Goal: Obtain resource: Download file/media

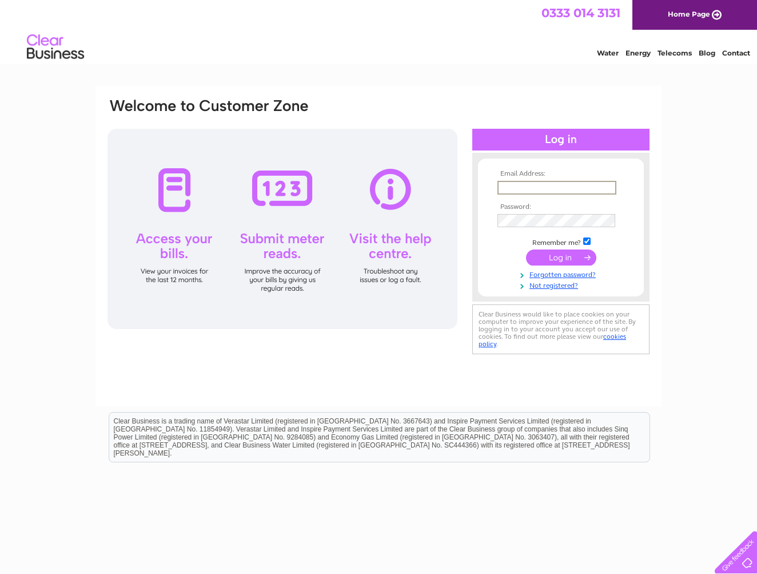
type input "accounts@gcsadc.co.uk"
click at [557, 256] on input "submit" at bounding box center [561, 256] width 70 height 16
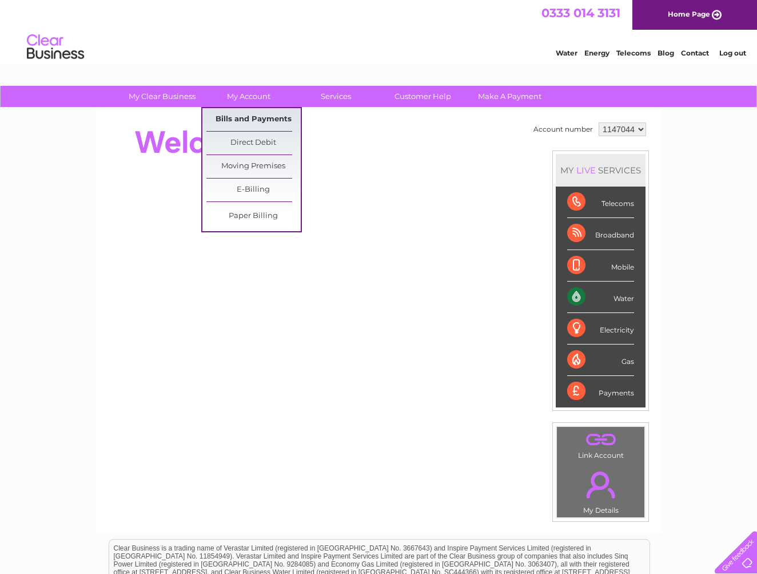
click at [245, 114] on link "Bills and Payments" at bounding box center [253, 119] width 94 height 23
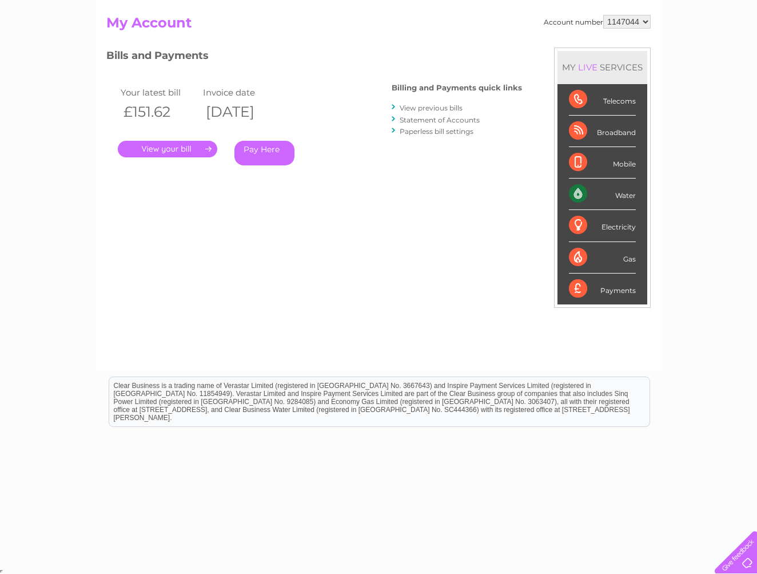
scroll to position [116, 0]
click at [427, 109] on link "View previous bills" at bounding box center [431, 108] width 63 height 9
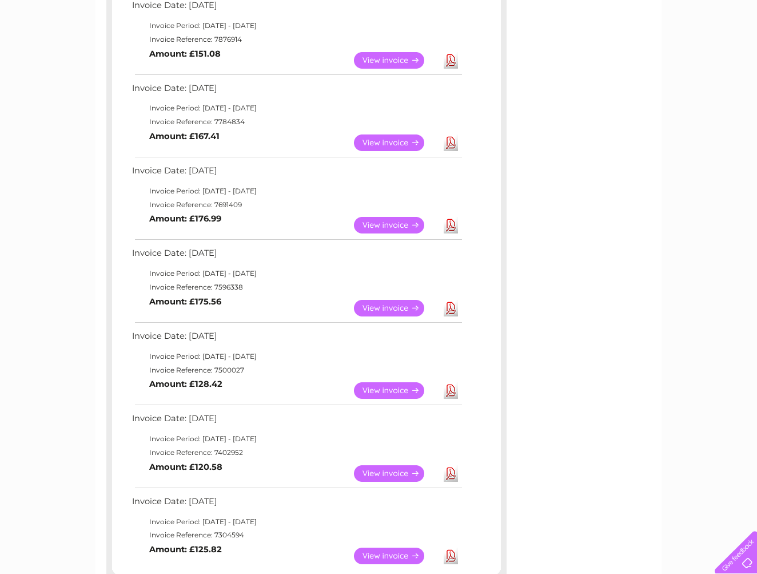
scroll to position [383, 0]
click at [363, 299] on link "View" at bounding box center [396, 307] width 84 height 17
click at [396, 382] on link "View" at bounding box center [396, 390] width 84 height 17
click at [394, 464] on link "View" at bounding box center [396, 472] width 84 height 17
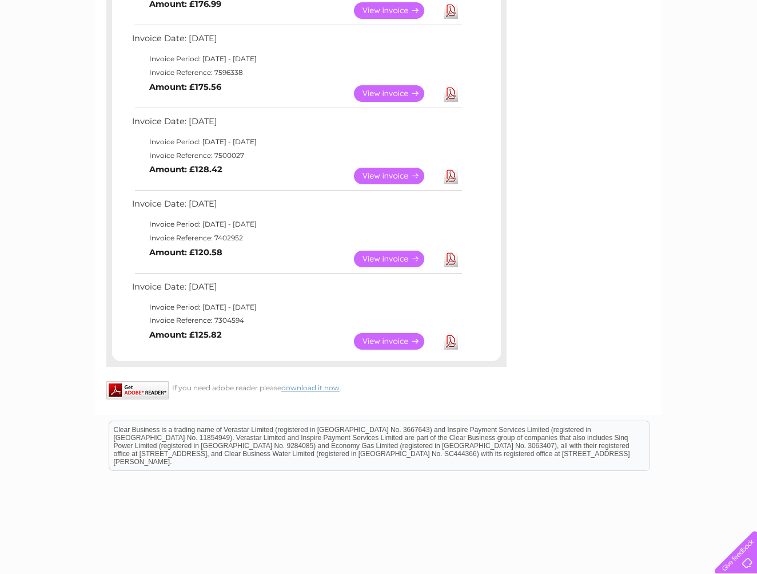
scroll to position [597, 0]
click at [388, 332] on link "View" at bounding box center [396, 340] width 84 height 17
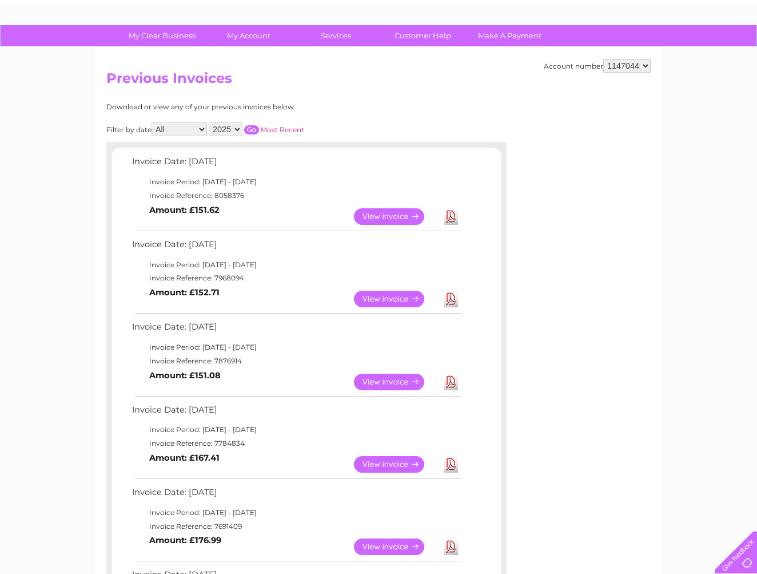
scroll to position [56, 0]
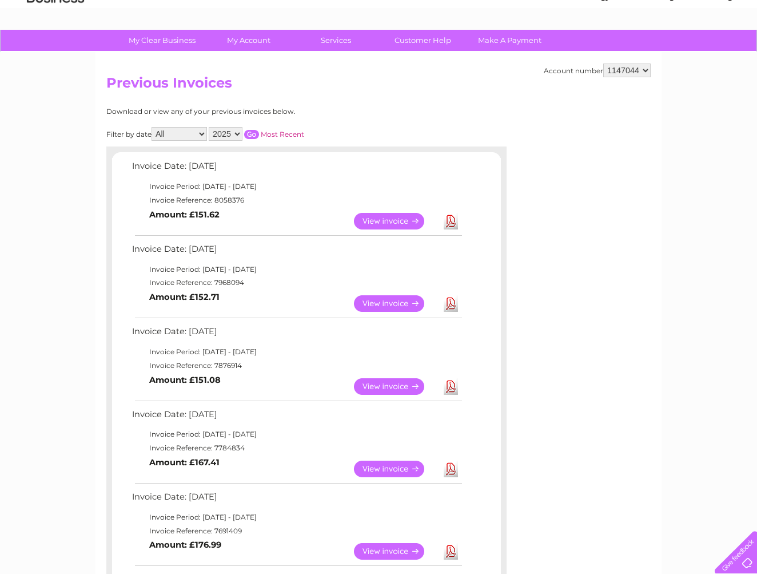
select select "2024"
click at [259, 133] on input "button" at bounding box center [251, 134] width 15 height 9
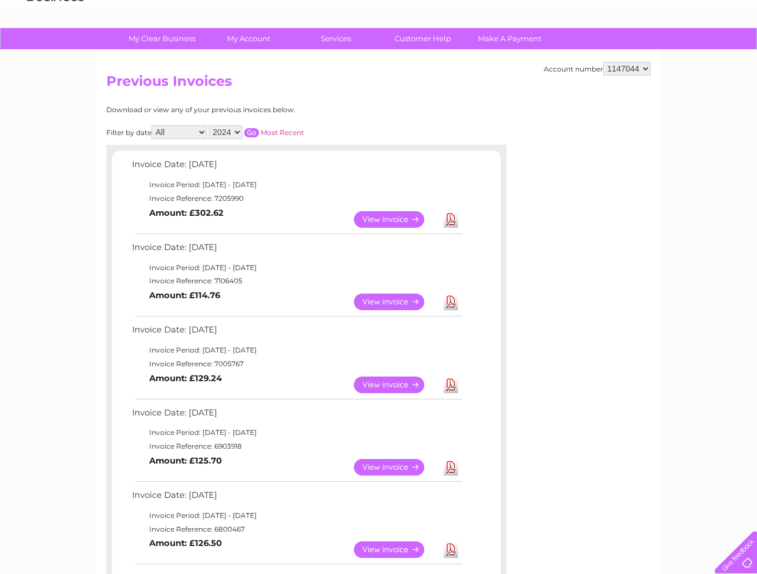
click at [377, 217] on link "View" at bounding box center [396, 219] width 84 height 17
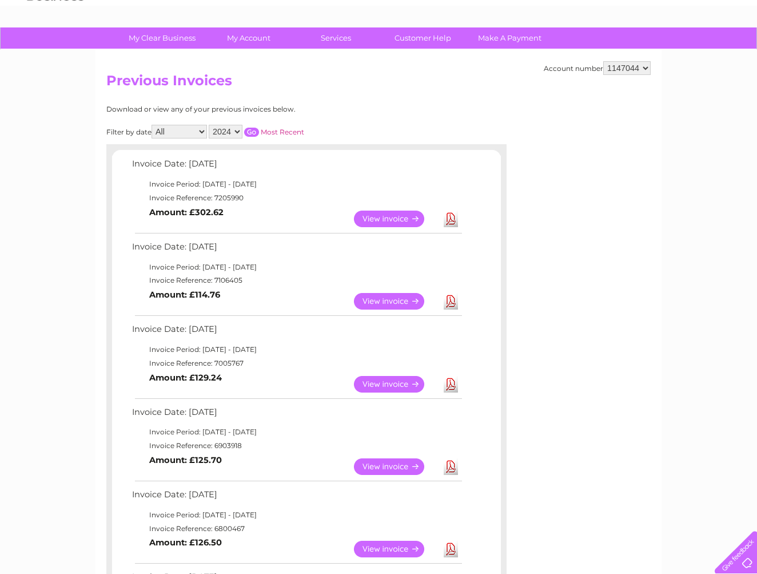
click at [374, 294] on link "View" at bounding box center [396, 301] width 84 height 17
click at [394, 377] on link "View" at bounding box center [396, 384] width 84 height 17
click at [376, 459] on link "View" at bounding box center [396, 466] width 84 height 17
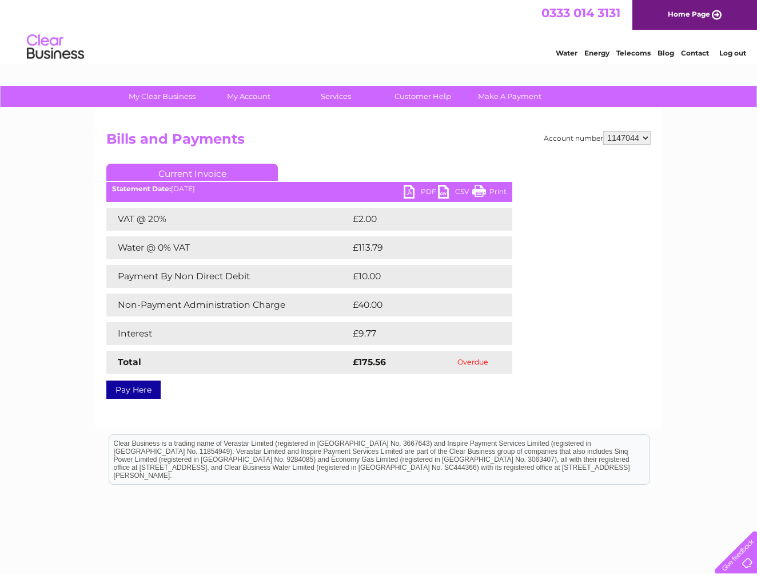
click at [420, 190] on link "PDF" at bounding box center [421, 193] width 34 height 17
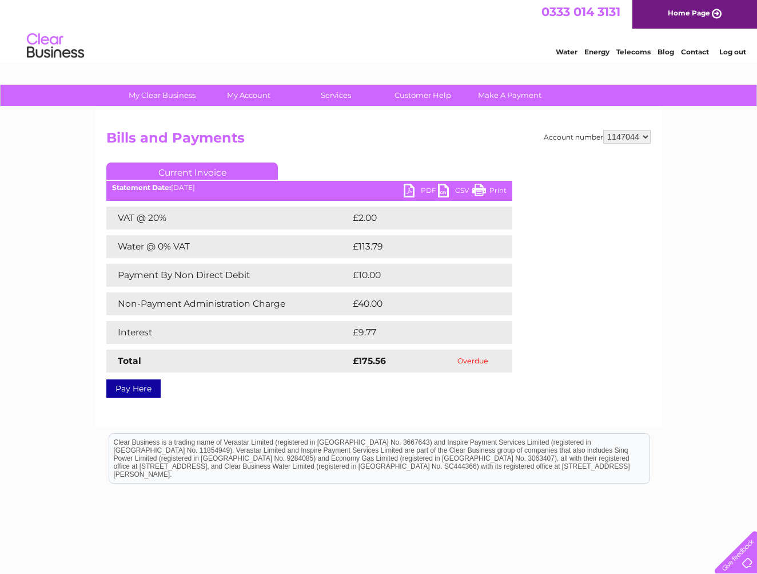
scroll to position [1, 0]
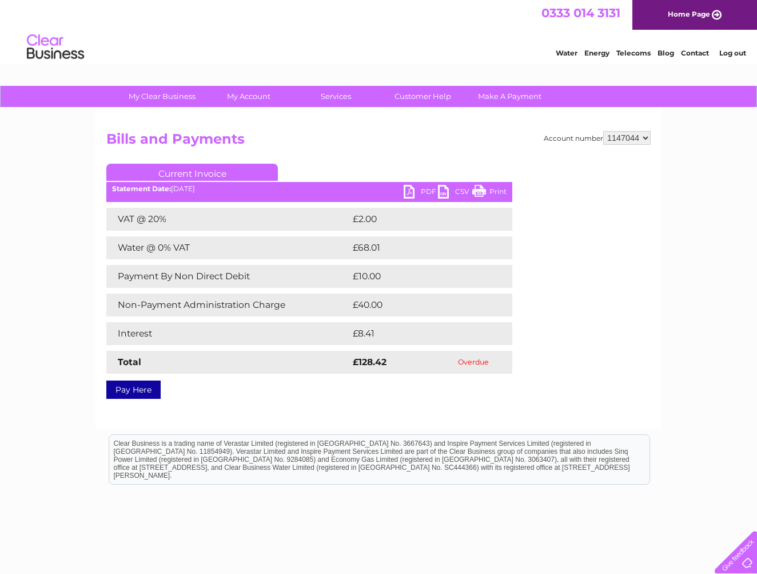
click at [408, 192] on link "PDF" at bounding box center [421, 193] width 34 height 17
click at [409, 190] on link "PDF" at bounding box center [421, 193] width 34 height 17
click at [410, 191] on link "PDF" at bounding box center [421, 193] width 34 height 17
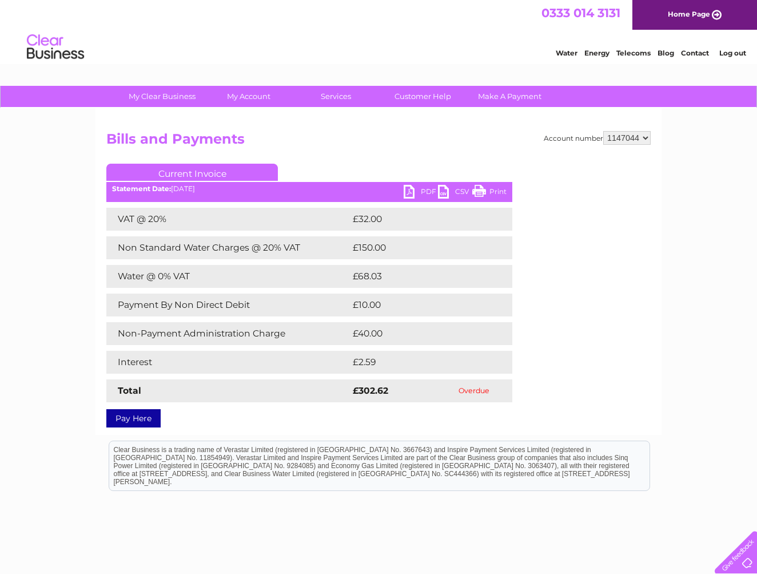
click at [406, 194] on link "PDF" at bounding box center [421, 193] width 34 height 17
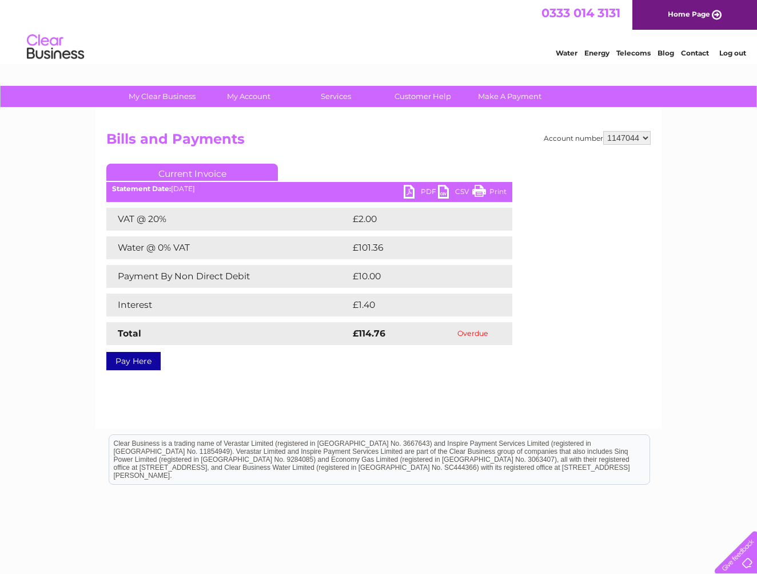
click at [409, 192] on link "PDF" at bounding box center [421, 193] width 34 height 17
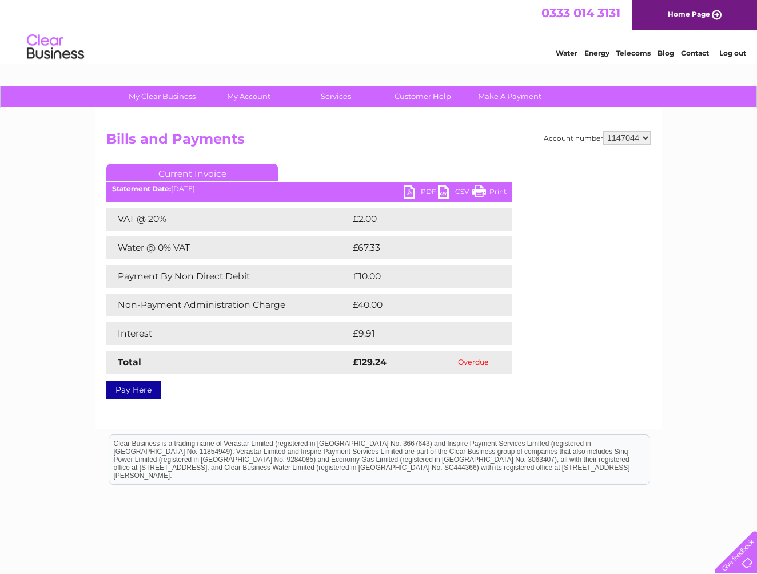
click at [427, 192] on link "PDF" at bounding box center [421, 193] width 34 height 17
